Goal: Task Accomplishment & Management: Manage account settings

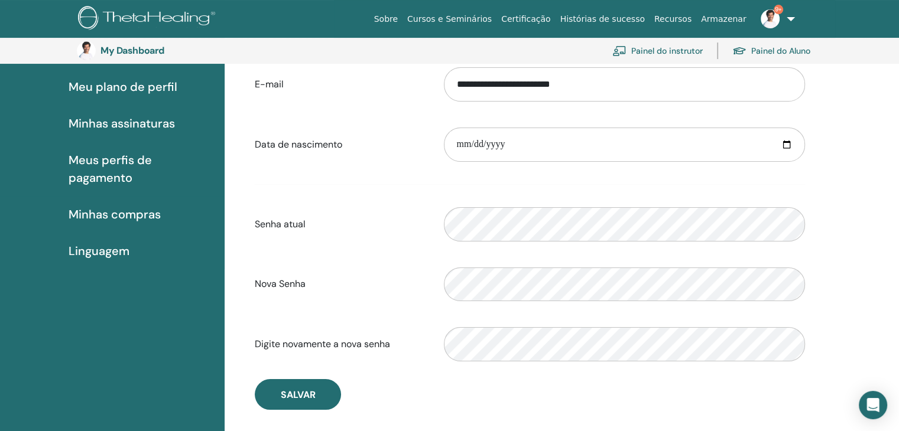
scroll to position [144, 0]
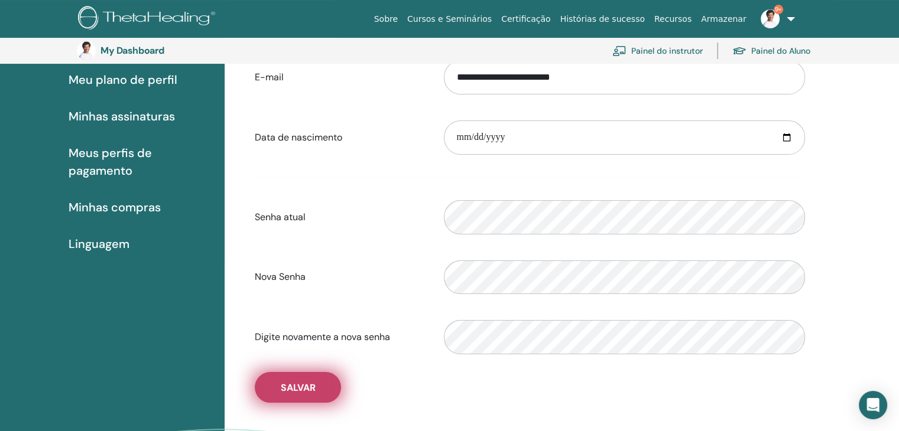
click at [322, 388] on button "Salvar" at bounding box center [298, 387] width 86 height 31
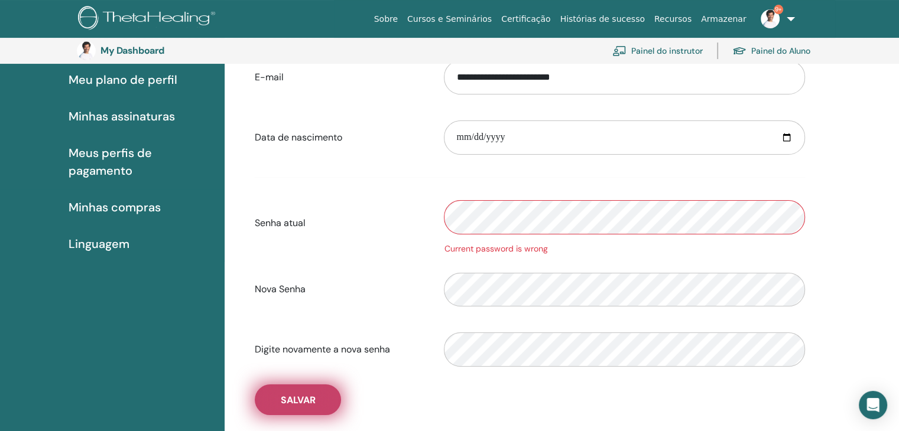
click at [328, 398] on button "Salvar" at bounding box center [298, 400] width 86 height 31
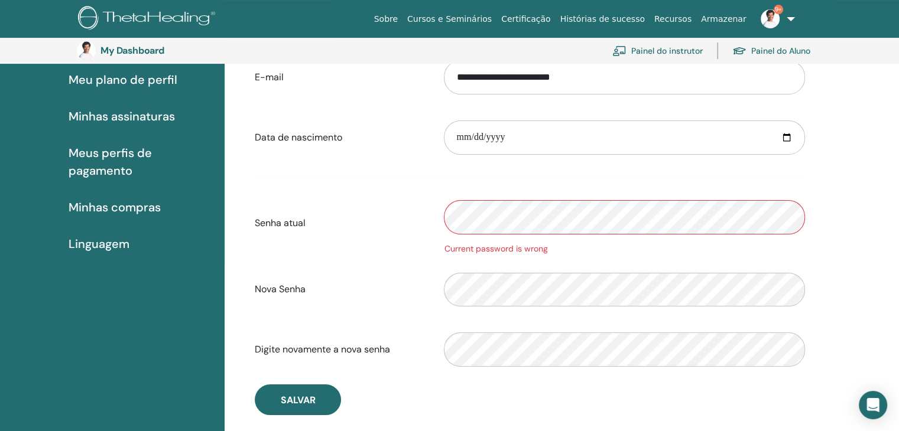
click at [332, 217] on label "Senha atual" at bounding box center [340, 223] width 189 height 22
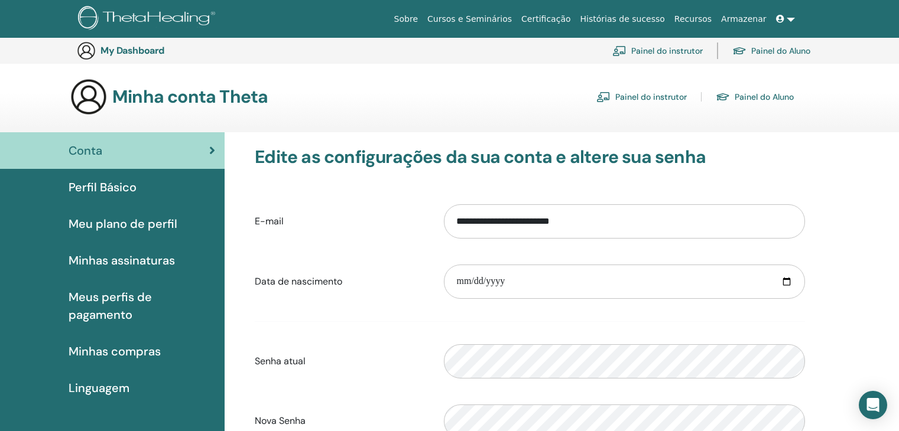
scroll to position [143, 0]
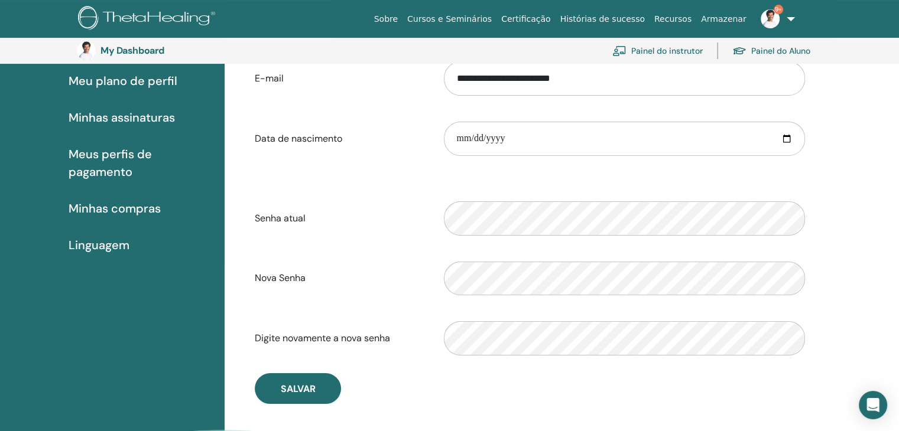
click at [668, 46] on link "Painel do instrutor" at bounding box center [657, 51] width 90 height 26
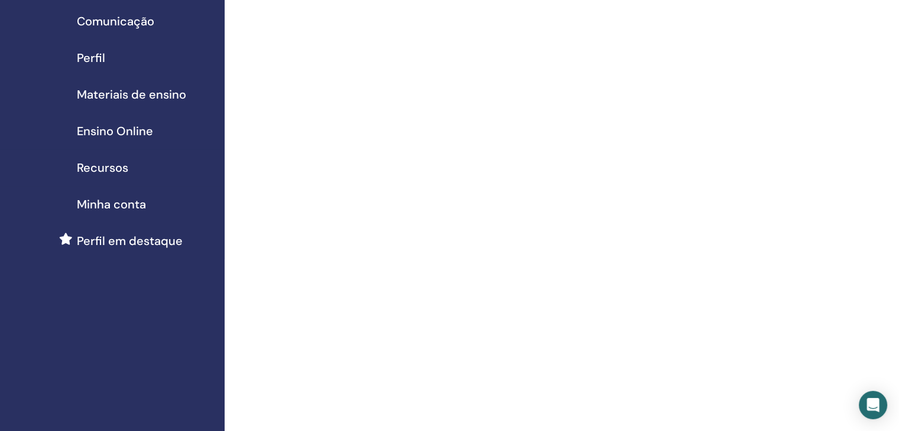
scroll to position [118, 0]
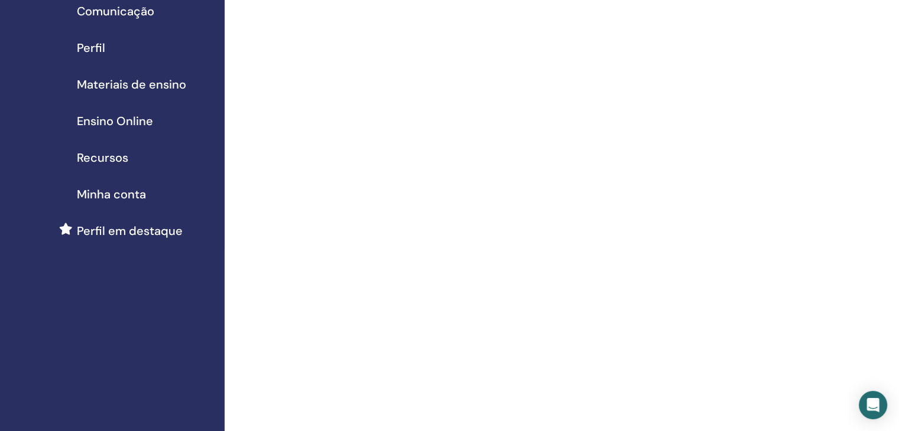
click at [135, 196] on span "Minha conta" at bounding box center [111, 195] width 69 height 18
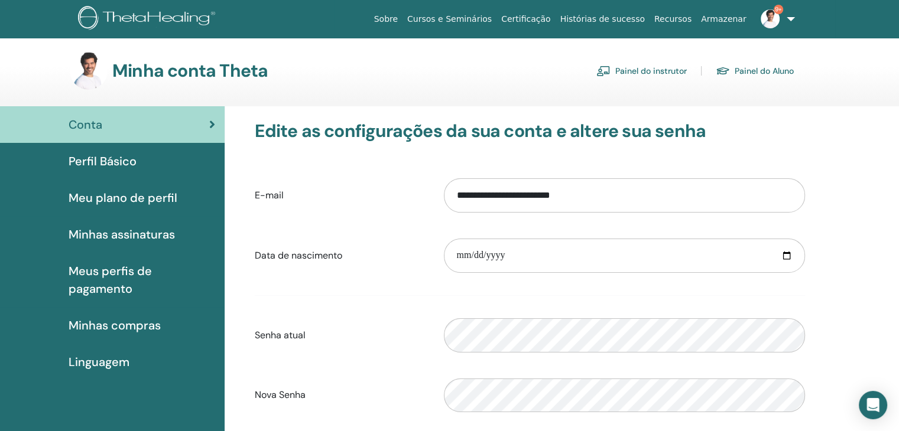
click at [126, 234] on span "Minhas assinaturas" at bounding box center [122, 235] width 106 height 18
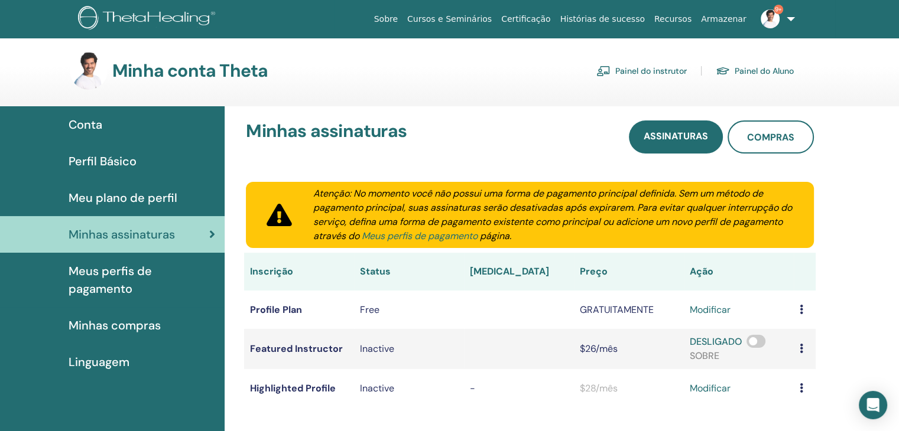
click at [447, 232] on link "Meus perfis de pagamento" at bounding box center [420, 236] width 116 height 12
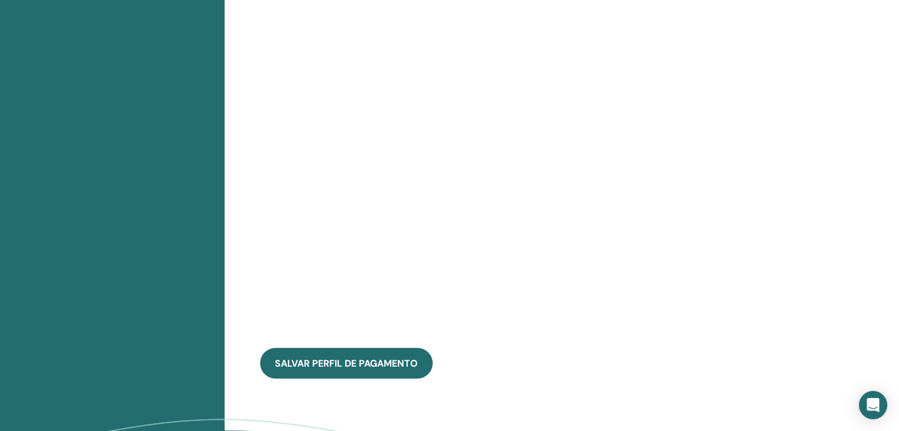
scroll to position [682, 0]
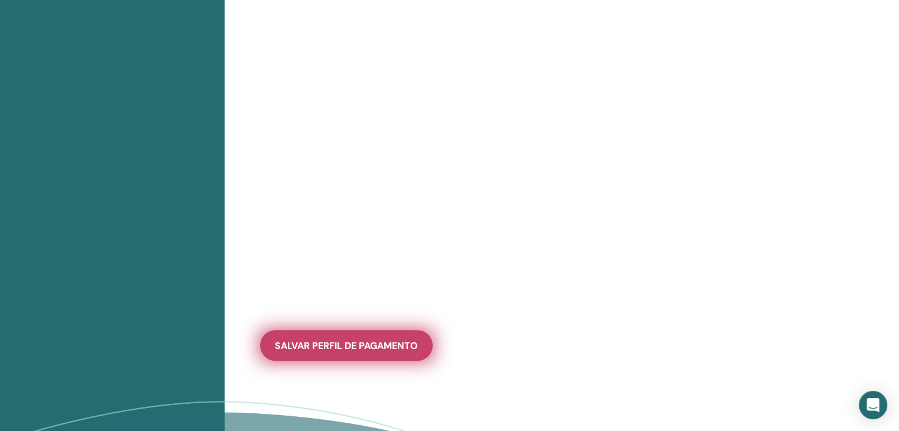
click at [366, 352] on span "salvar perfil de pagamento" at bounding box center [346, 346] width 143 height 12
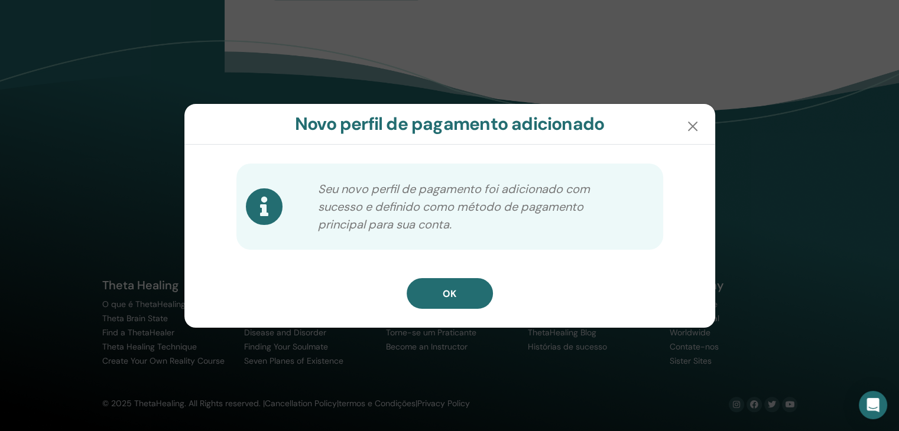
scroll to position [564, 0]
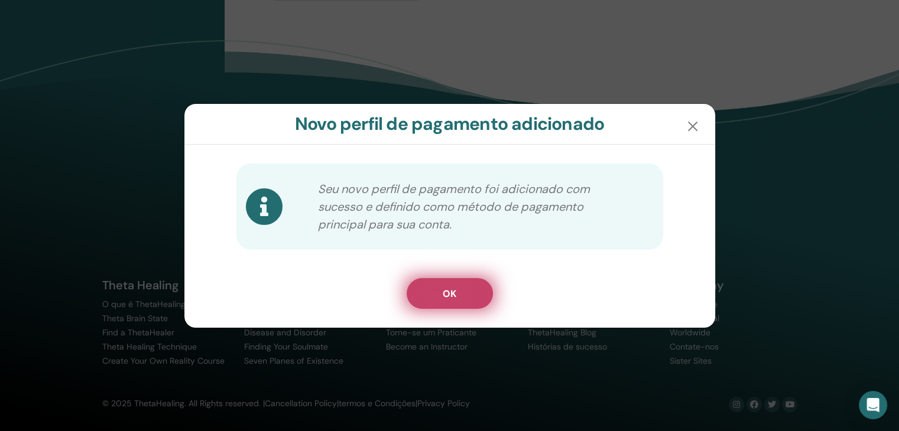
click at [442, 300] on button "OK" at bounding box center [450, 293] width 86 height 31
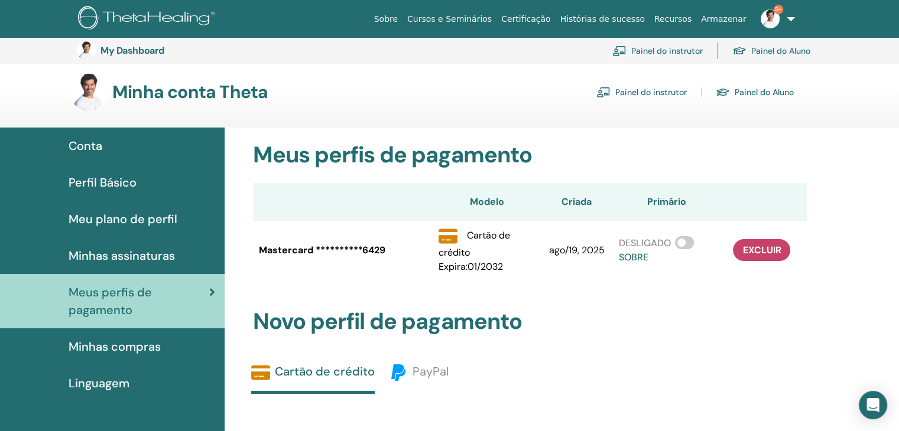
scroll to position [0, 0]
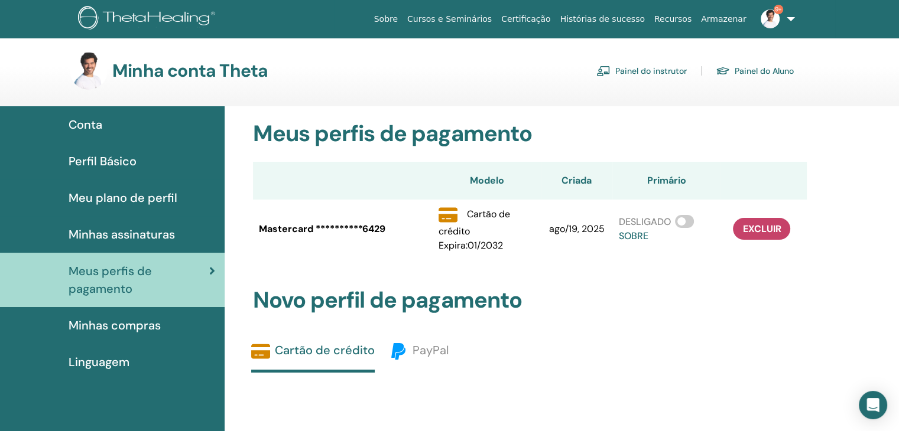
click at [104, 129] on div "Conta" at bounding box center [112, 125] width 206 height 18
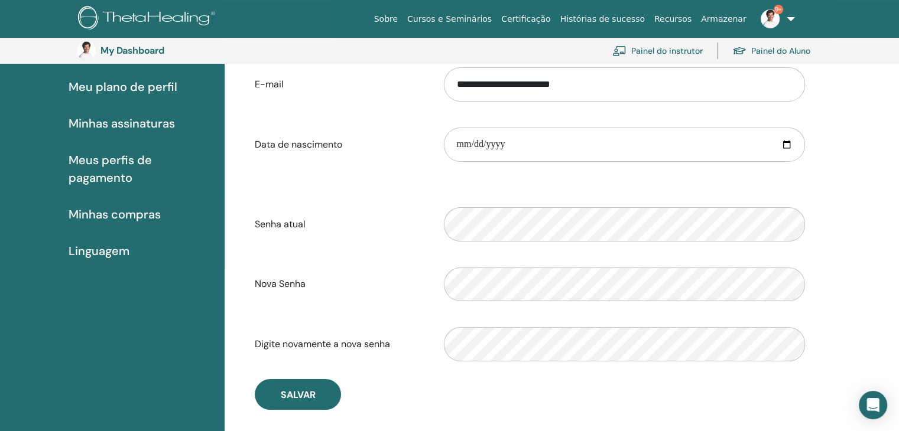
scroll to position [144, 0]
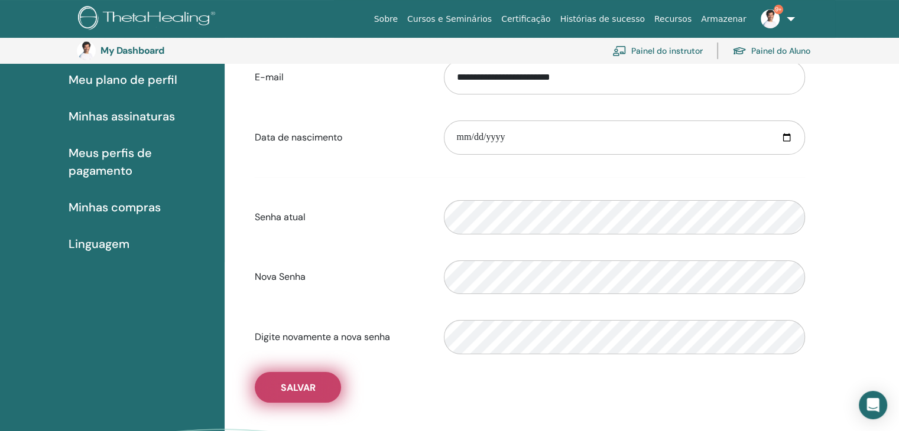
click at [279, 384] on button "Salvar" at bounding box center [298, 387] width 86 height 31
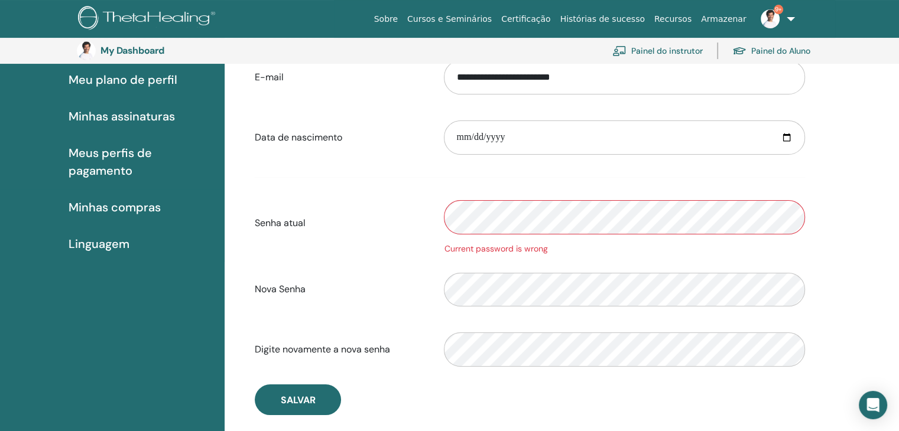
click at [323, 236] on div "Senha atual Current password is wrong" at bounding box center [530, 223] width 568 height 63
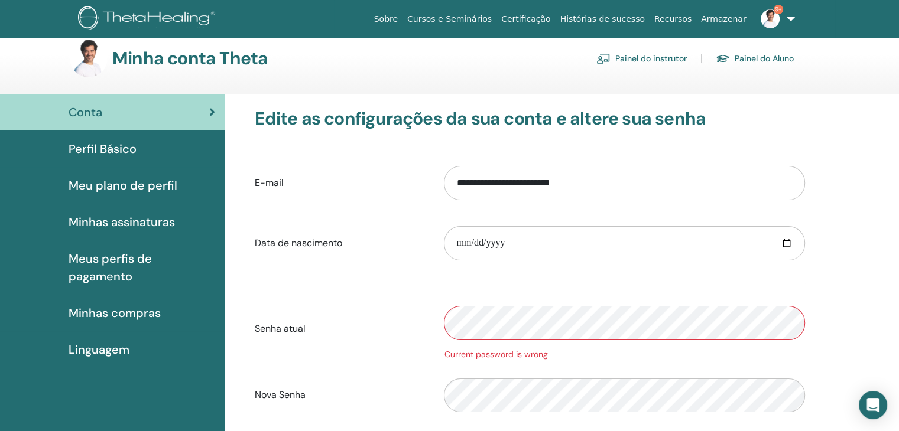
scroll to position [0, 0]
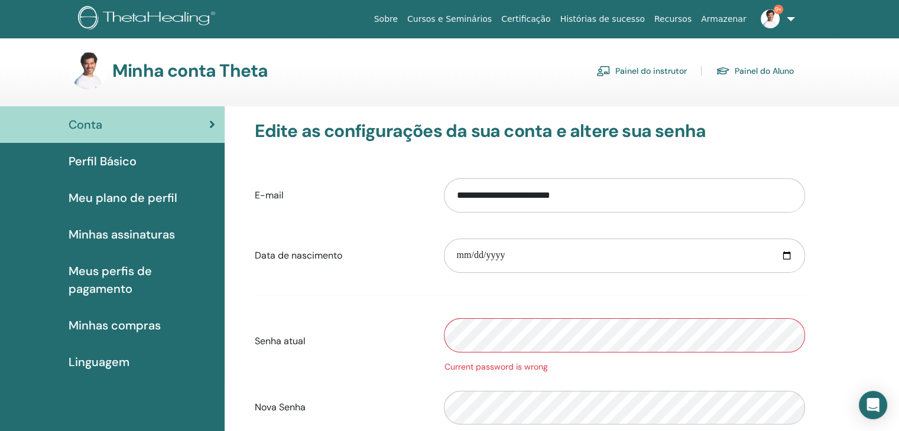
click at [118, 161] on span "Perfil Básico" at bounding box center [103, 161] width 68 height 18
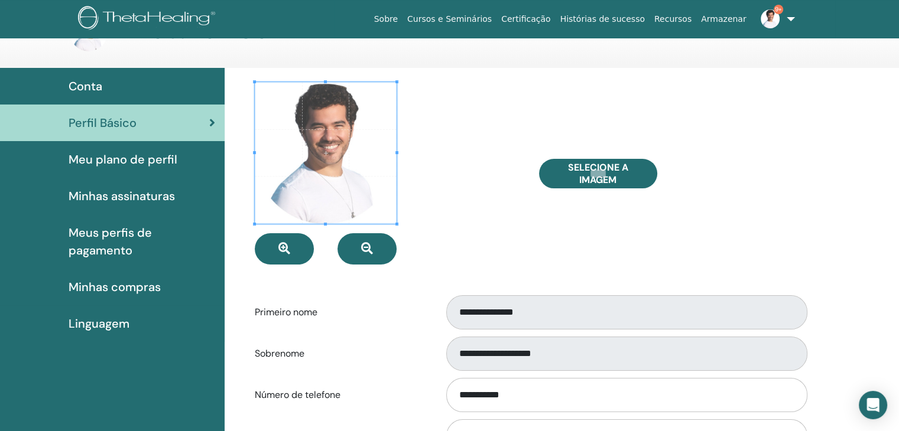
scroll to position [59, 0]
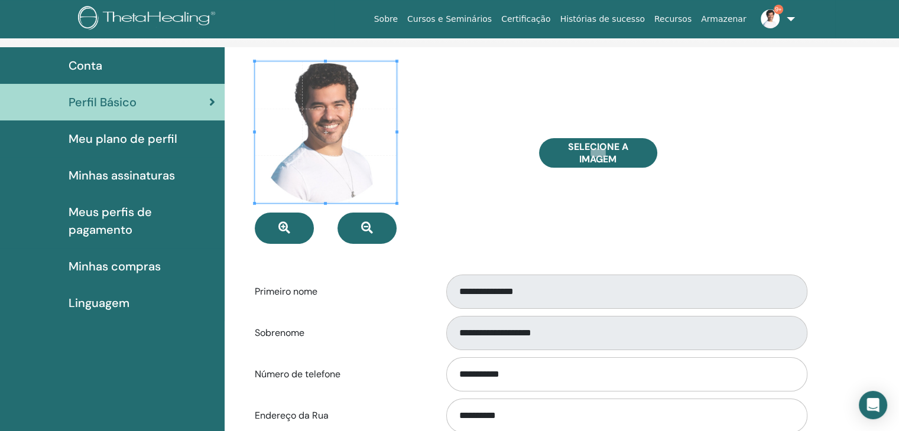
click at [89, 142] on span "Meu plano de perfil" at bounding box center [123, 139] width 109 height 18
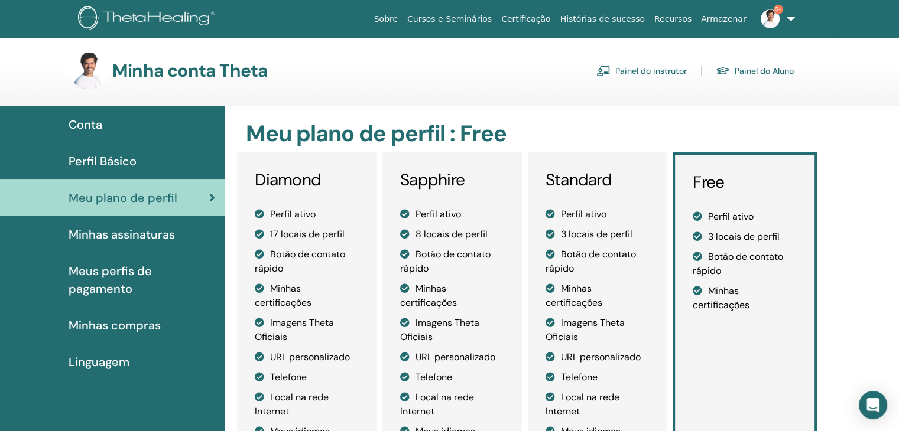
click at [154, 233] on span "Minhas assinaturas" at bounding box center [122, 235] width 106 height 18
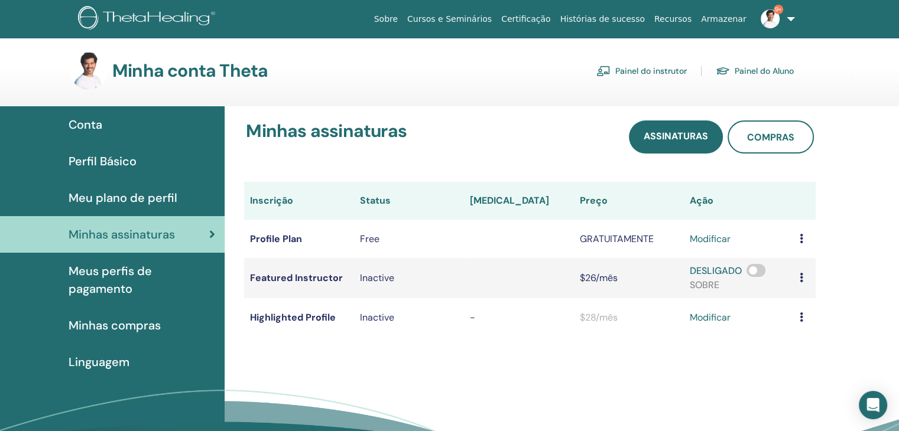
click at [116, 330] on span "Minhas compras" at bounding box center [115, 326] width 92 height 18
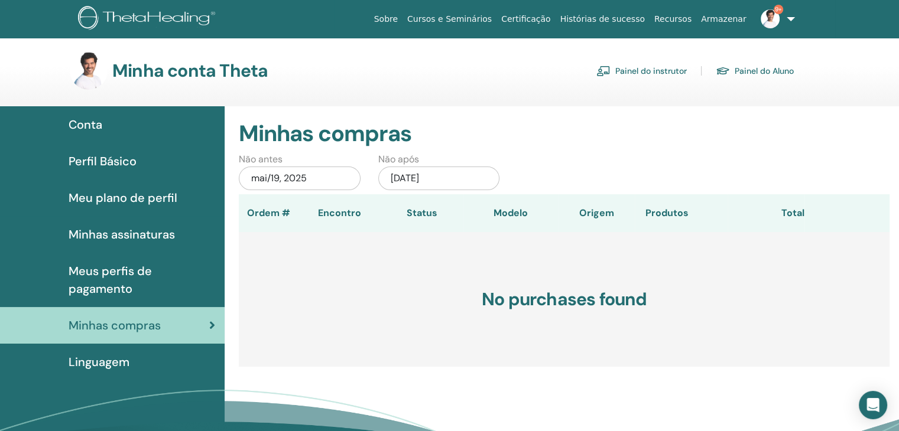
click at [496, 18] on link "Cursos e Seminários" at bounding box center [449, 19] width 94 height 22
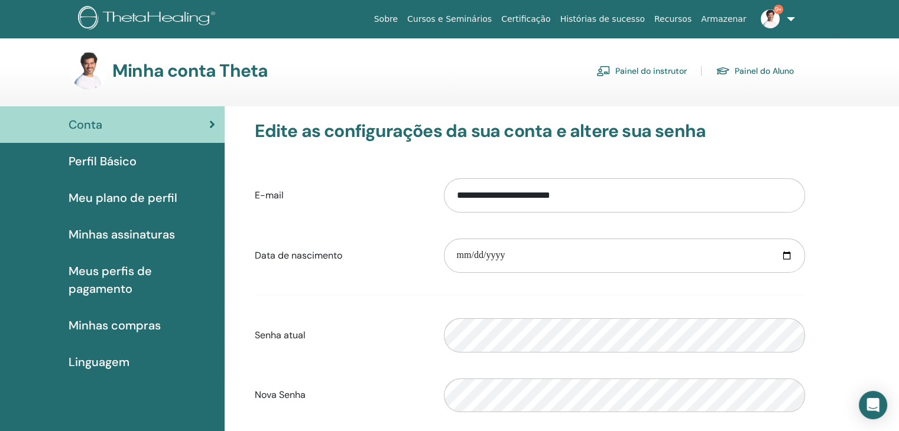
click at [124, 163] on span "Perfil Básico" at bounding box center [103, 161] width 68 height 18
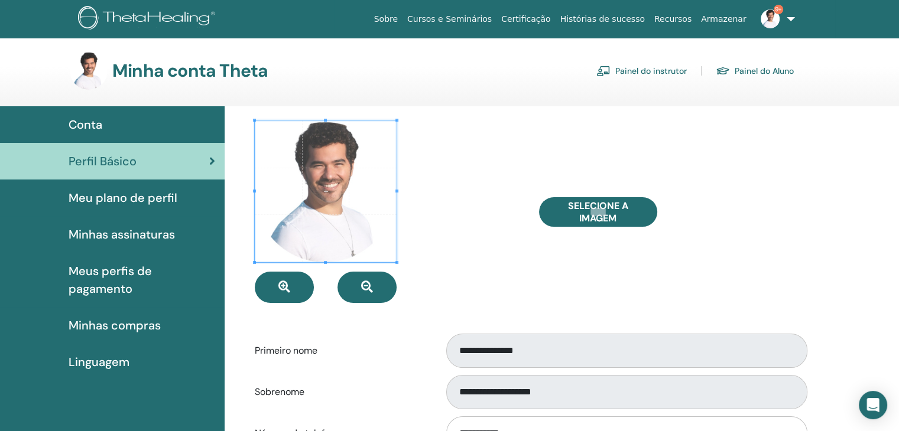
click at [113, 130] on div "Conta" at bounding box center [112, 125] width 206 height 18
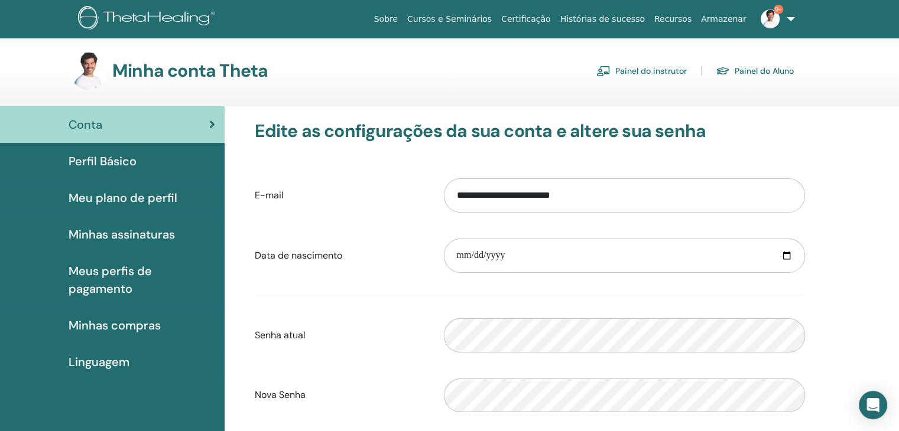
click at [666, 69] on link "Painel do instrutor" at bounding box center [641, 70] width 90 height 19
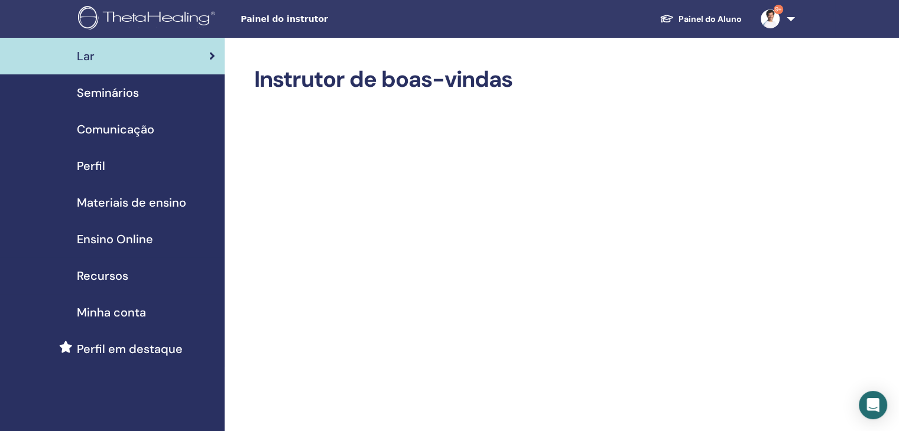
click at [118, 90] on span "Seminários" at bounding box center [108, 93] width 62 height 18
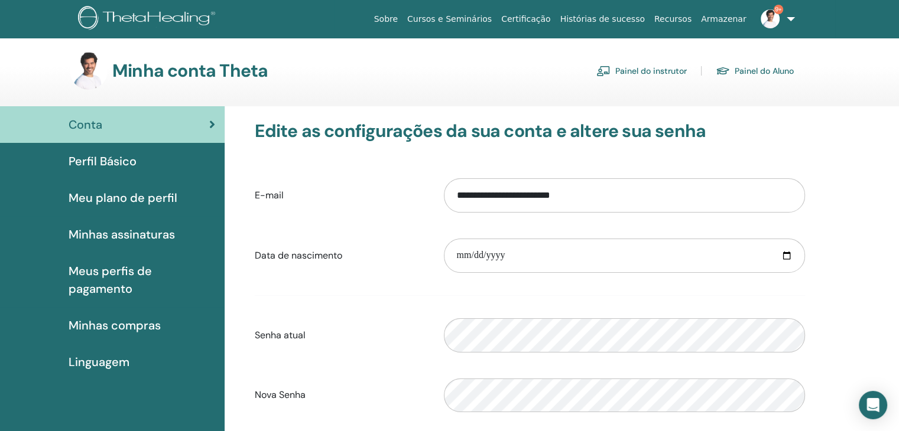
click at [151, 232] on span "Minhas assinaturas" at bounding box center [122, 235] width 106 height 18
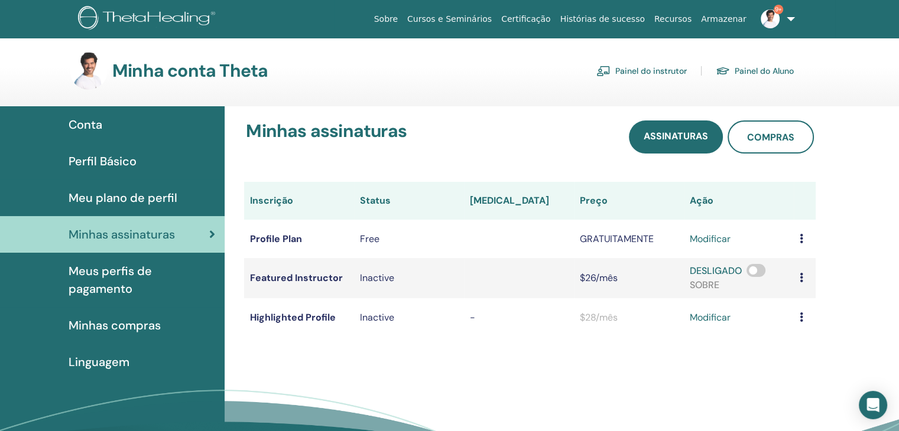
click at [121, 194] on span "Meu plano de perfil" at bounding box center [123, 198] width 109 height 18
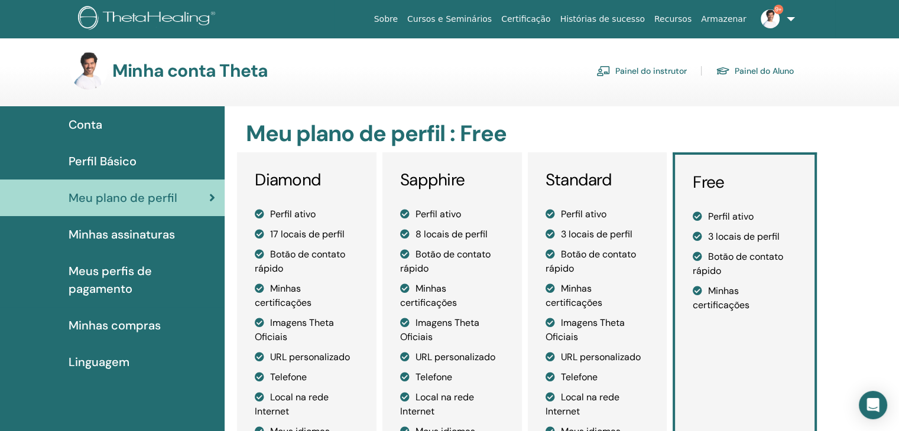
click at [152, 19] on img at bounding box center [148, 19] width 141 height 27
